Goal: Information Seeking & Learning: Learn about a topic

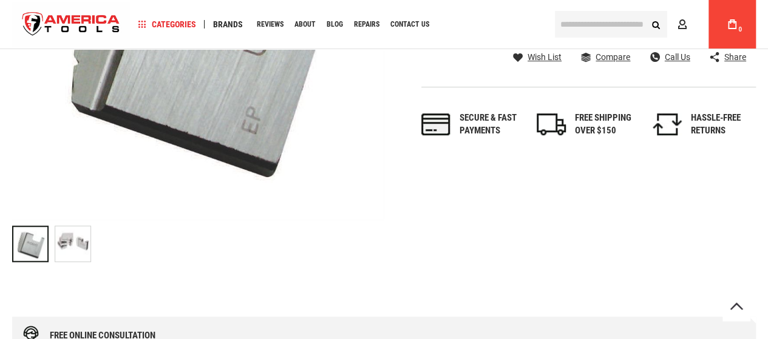
scroll to position [364, 0]
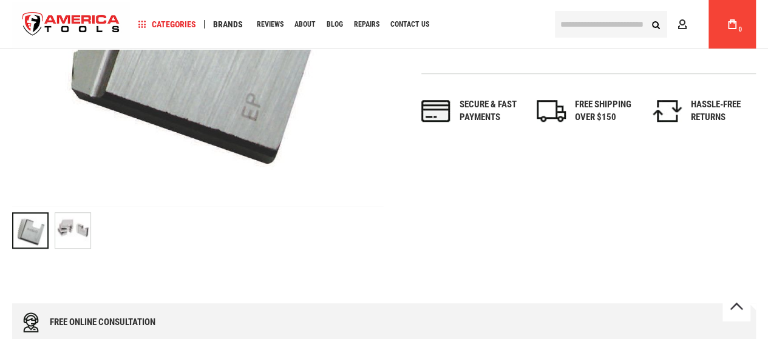
click at [81, 243] on img "RIDGID 70700 MANUAL THREADER PIPE & BOLT DIES" at bounding box center [72, 230] width 35 height 35
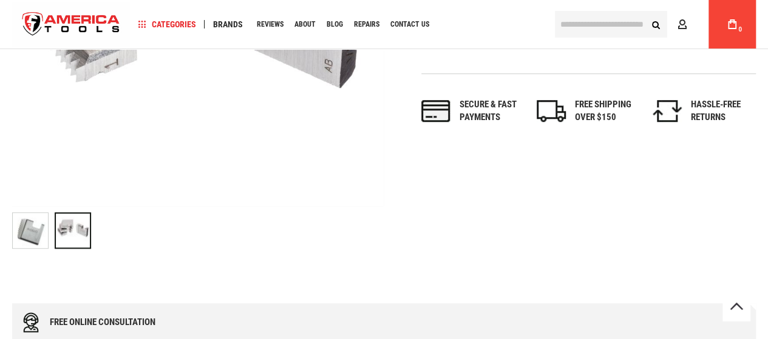
click at [81, 243] on img "RIDGID 70700 MANUAL THREADER PIPE & BOLT DIES" at bounding box center [72, 230] width 35 height 35
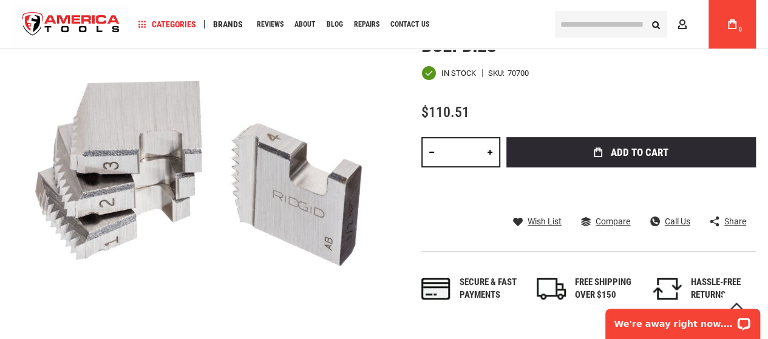
scroll to position [0, 0]
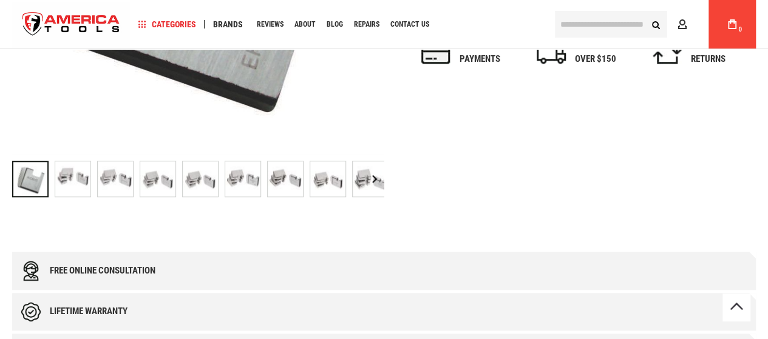
click at [66, 177] on img "RIDGID 70705 MANUAL THREADER PIPE & BOLT DIES" at bounding box center [72, 178] width 35 height 35
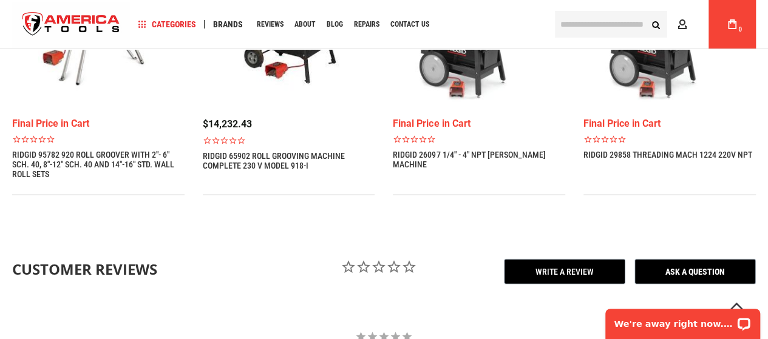
scroll to position [1586, 0]
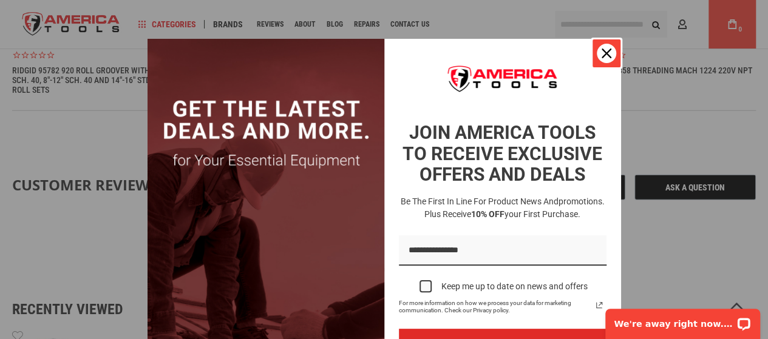
click at [603, 54] on icon "close icon" at bounding box center [606, 54] width 10 height 10
